Goal: Navigation & Orientation: Find specific page/section

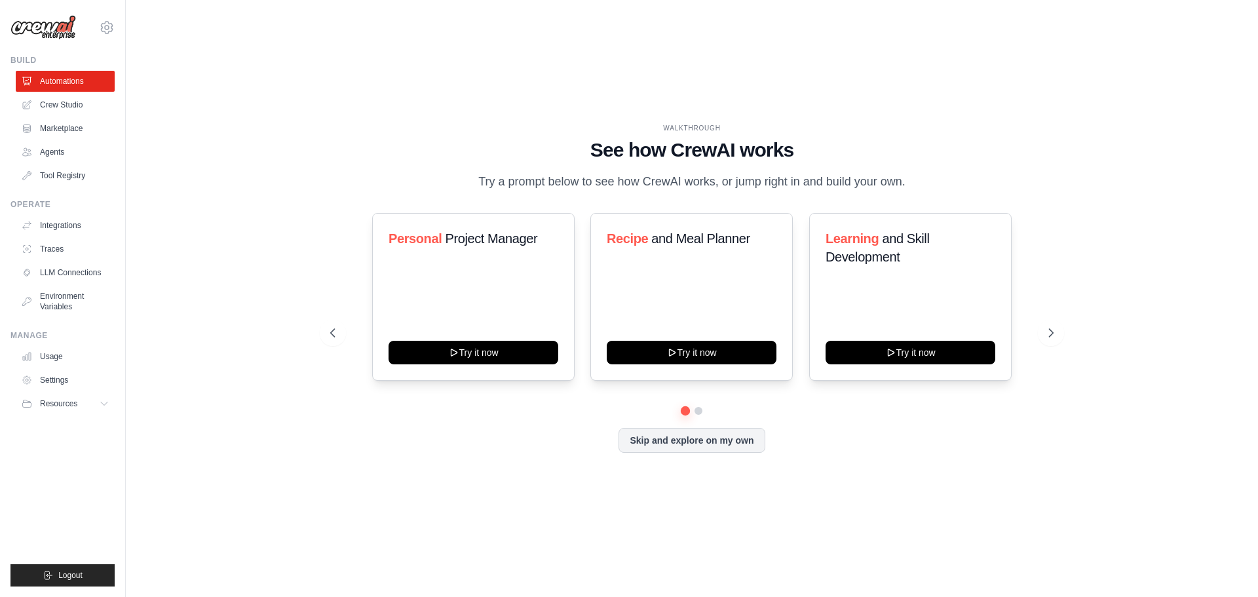
click at [1151, 326] on div "WALKTHROUGH See how [PERSON_NAME] works Try a prompt below to see how [PERSON_N…" at bounding box center [692, 298] width 1090 height 571
click at [1050, 334] on icon at bounding box center [1052, 332] width 13 height 13
click at [1050, 330] on icon at bounding box center [1052, 332] width 13 height 13
click at [330, 328] on icon at bounding box center [331, 332] width 13 height 13
click at [659, 440] on button "Skip and explore on my own" at bounding box center [692, 439] width 146 height 25
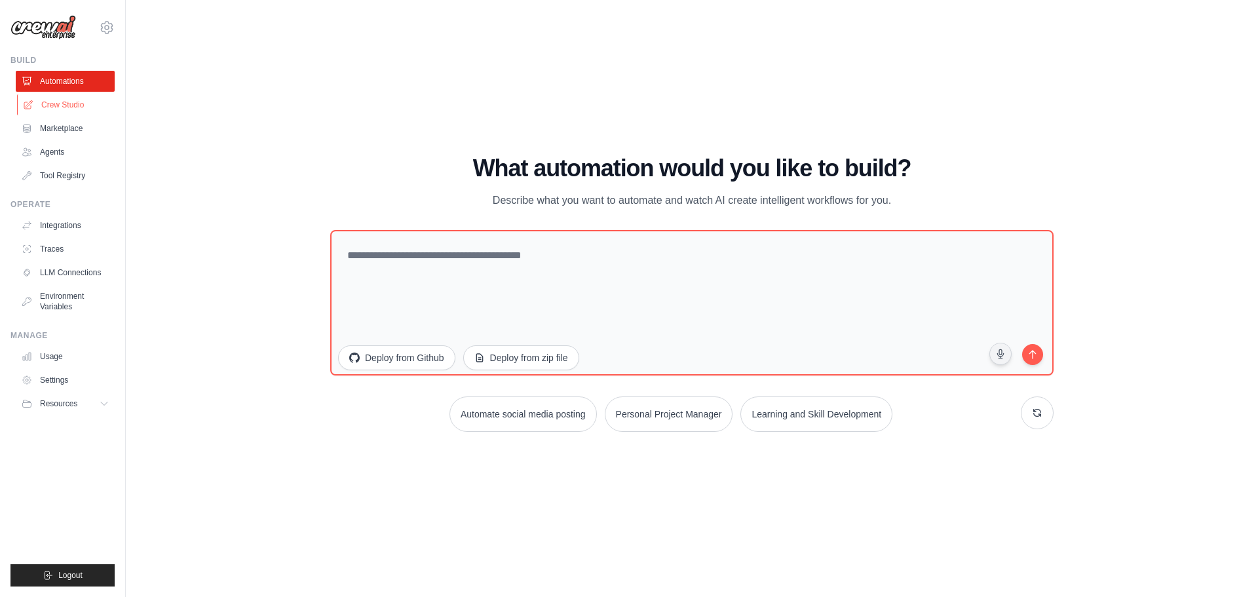
click at [73, 113] on link "Crew Studio" at bounding box center [66, 104] width 99 height 21
click at [81, 103] on link "Crew Studio" at bounding box center [66, 104] width 99 height 21
